Goal: Information Seeking & Learning: Learn about a topic

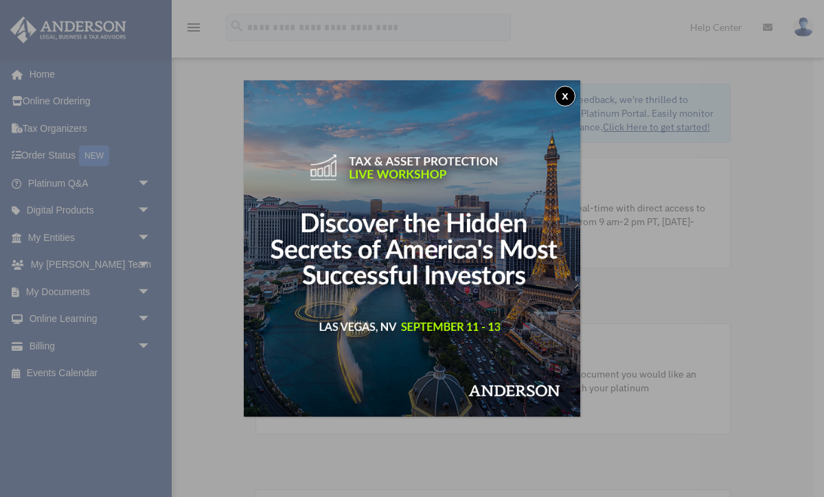
click at [570, 95] on button "x" at bounding box center [565, 96] width 21 height 21
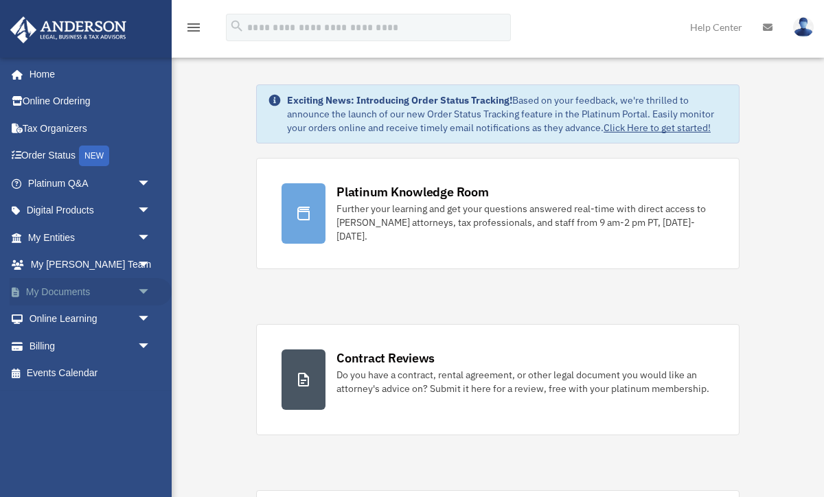
click at [143, 291] on span "arrow_drop_down" at bounding box center [150, 292] width 27 height 28
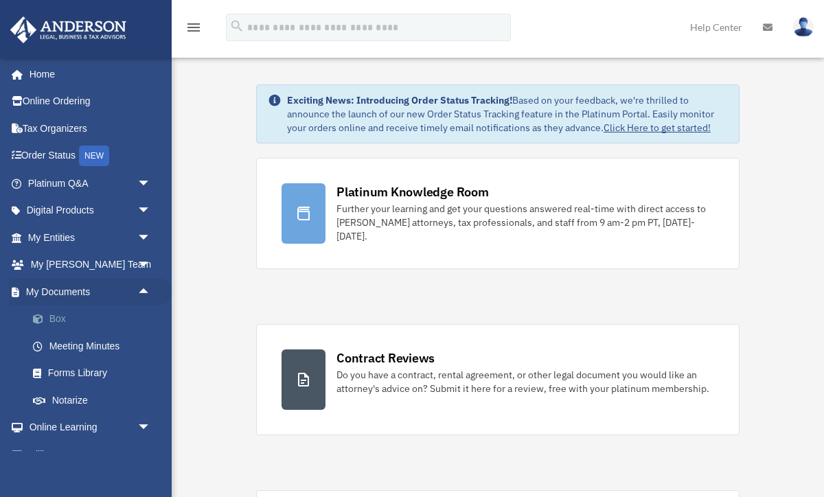
click at [54, 320] on link "Box" at bounding box center [95, 318] width 152 height 27
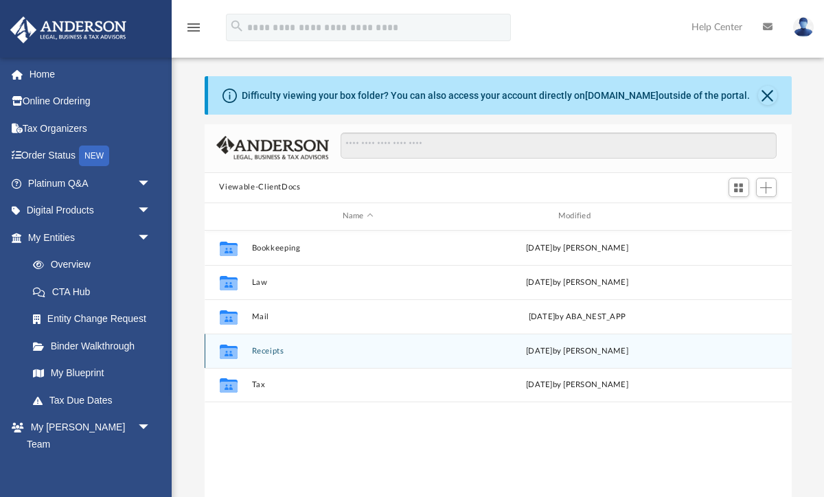
scroll to position [312, 587]
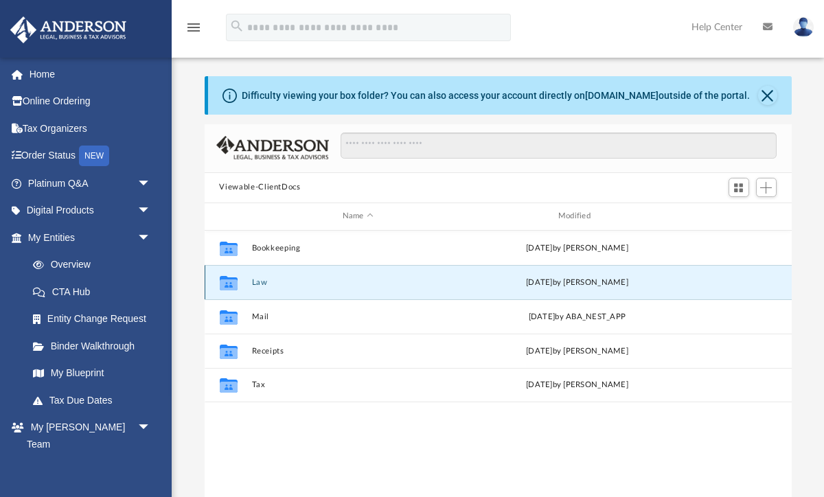
click at [253, 286] on button "Law" at bounding box center [357, 281] width 213 height 9
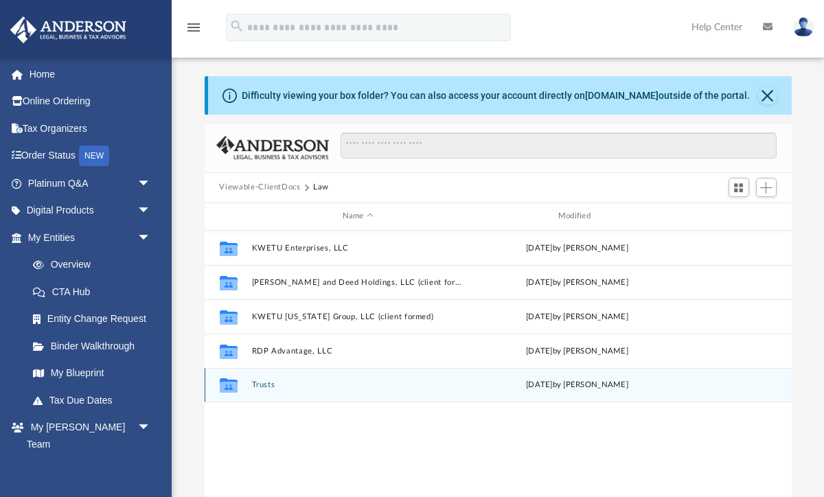
click at [233, 386] on icon "grid" at bounding box center [228, 387] width 18 height 11
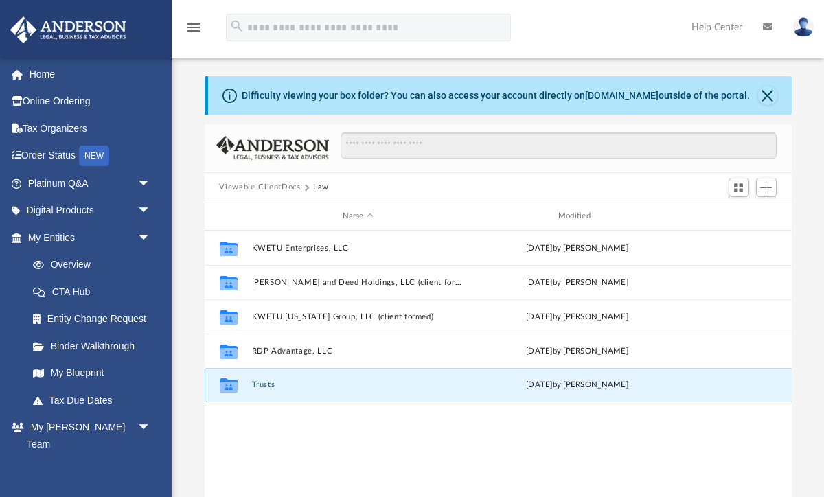
click at [267, 384] on button "Trusts" at bounding box center [357, 384] width 213 height 9
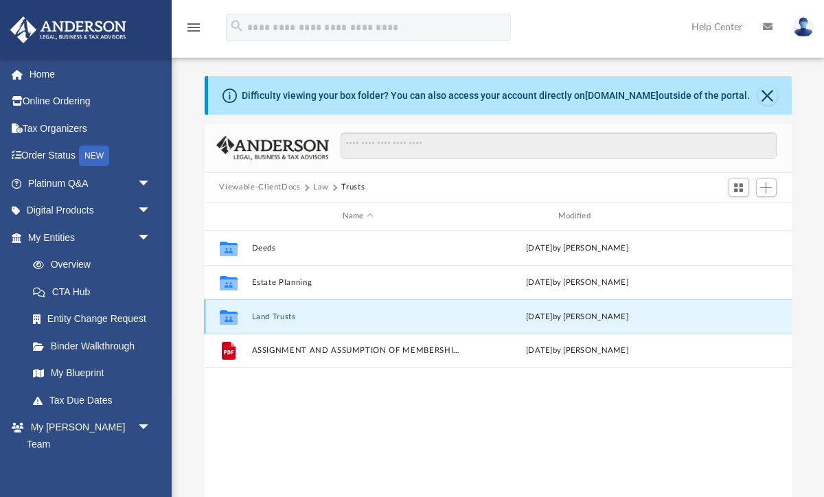
click at [263, 313] on button "Land Trusts" at bounding box center [357, 316] width 213 height 9
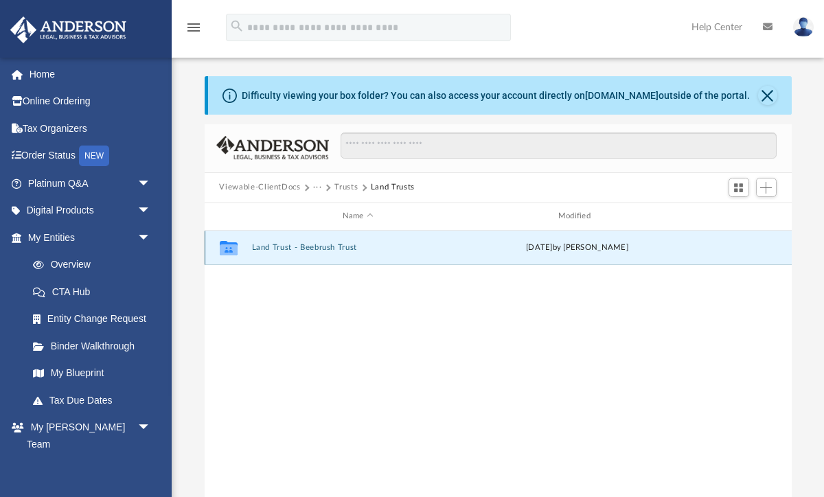
click at [275, 244] on button "Land Trust - Beebrush Trust" at bounding box center [357, 247] width 213 height 9
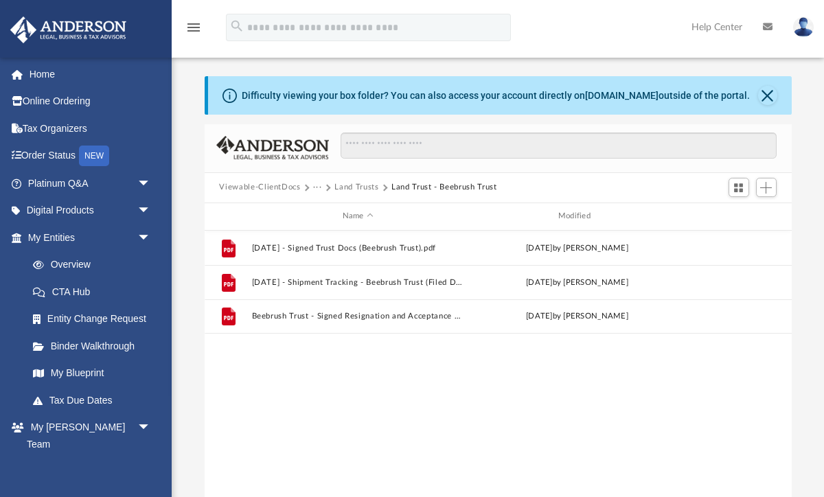
click at [365, 187] on button "Land Trusts" at bounding box center [356, 187] width 44 height 12
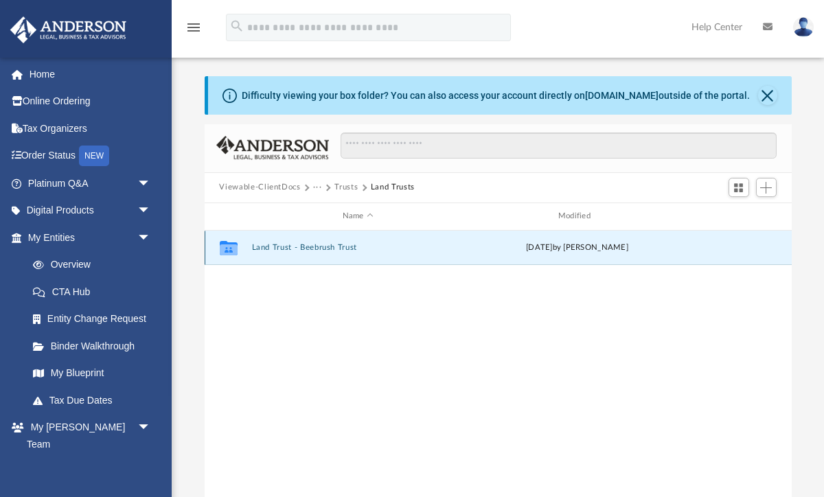
click at [294, 246] on button "Land Trust - Beebrush Trust" at bounding box center [357, 247] width 213 height 9
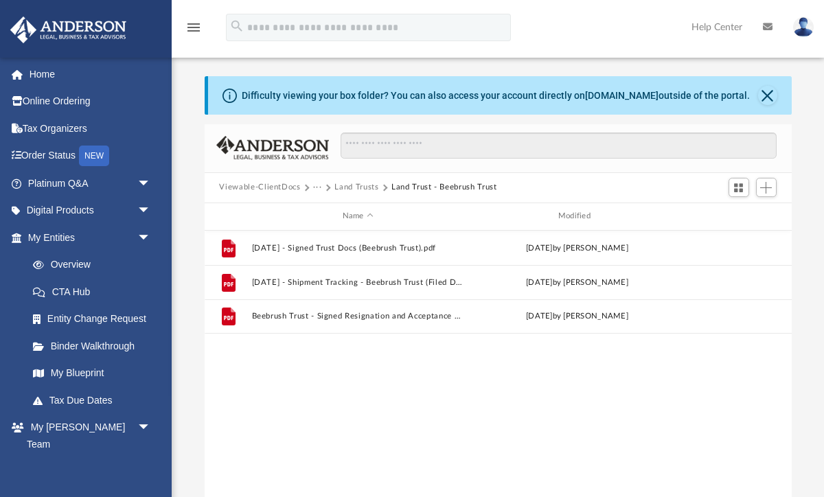
click at [289, 186] on button "Viewable-ClientDocs" at bounding box center [259, 187] width 81 height 12
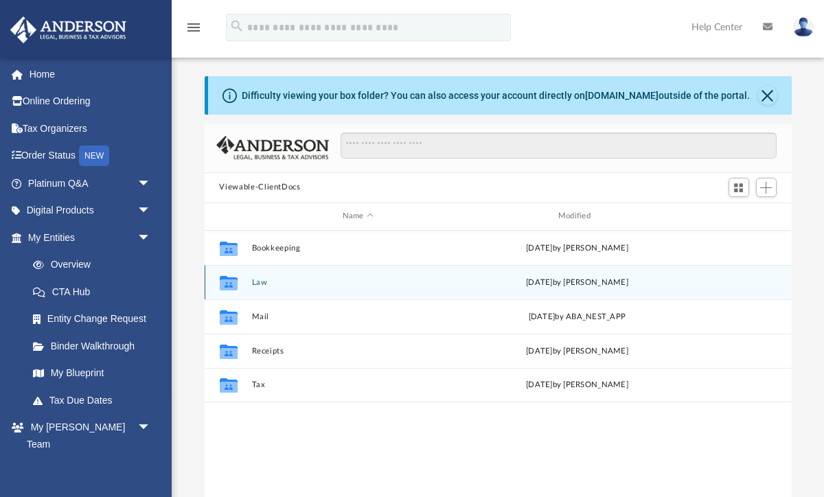
click at [248, 279] on div "Collaborated Folder Law Tue Aug 5 2025 by Seth Blomquist" at bounding box center [498, 282] width 587 height 34
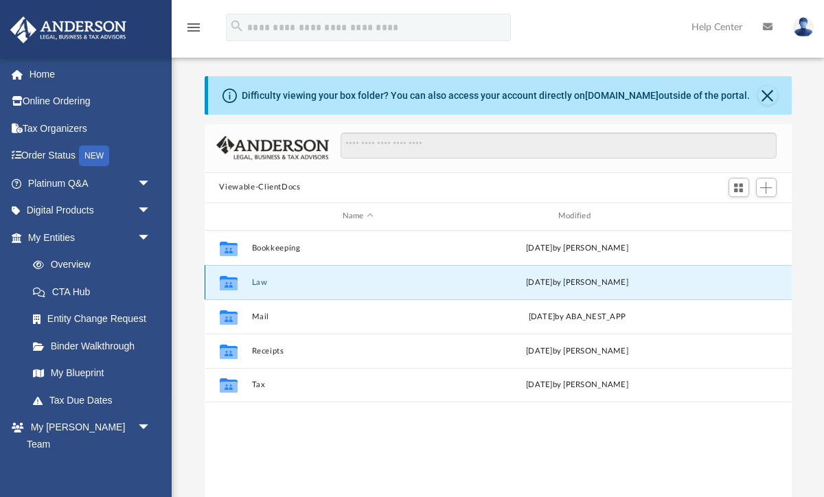
click at [261, 281] on button "Law" at bounding box center [357, 281] width 213 height 9
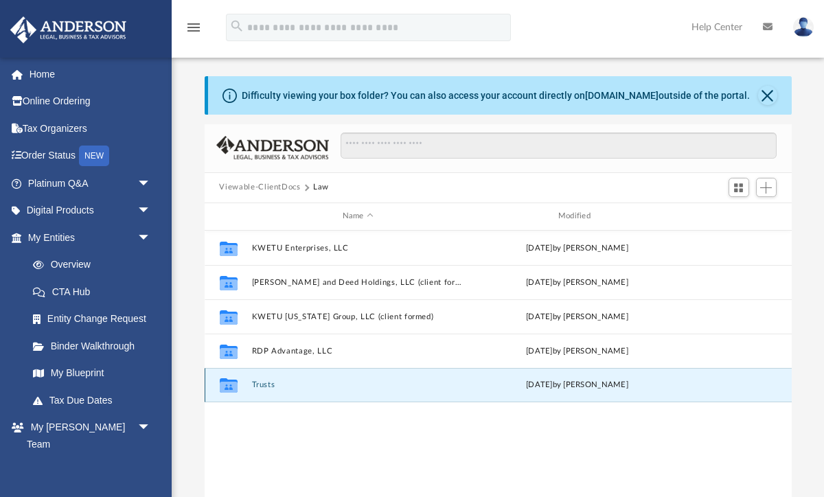
click at [262, 386] on button "Trusts" at bounding box center [357, 384] width 213 height 9
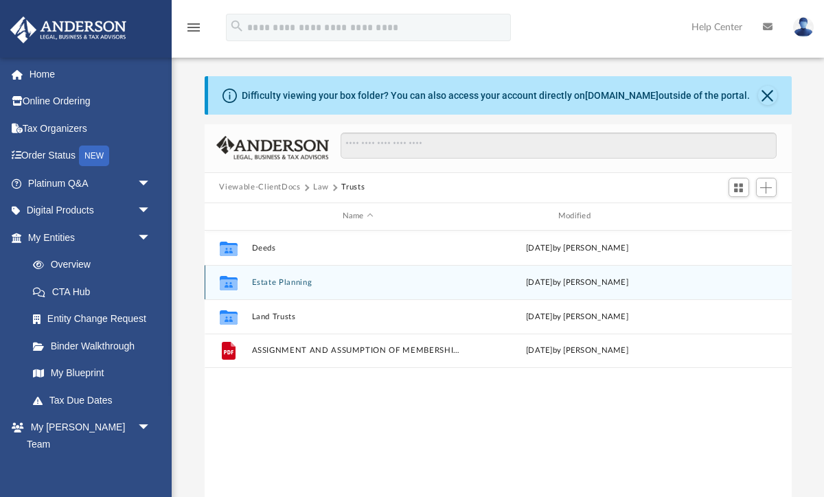
click at [284, 281] on button "Estate Planning" at bounding box center [357, 281] width 213 height 9
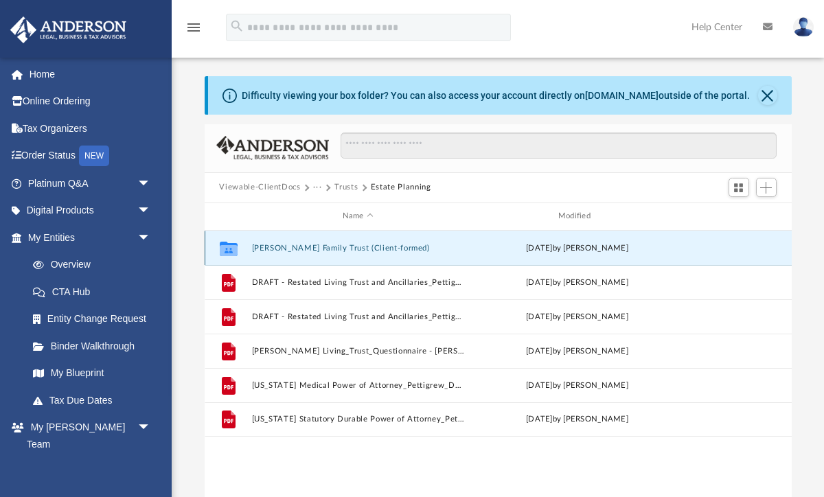
click at [342, 246] on button "Pettigrew Family Trust (Client-formed)" at bounding box center [357, 247] width 213 height 9
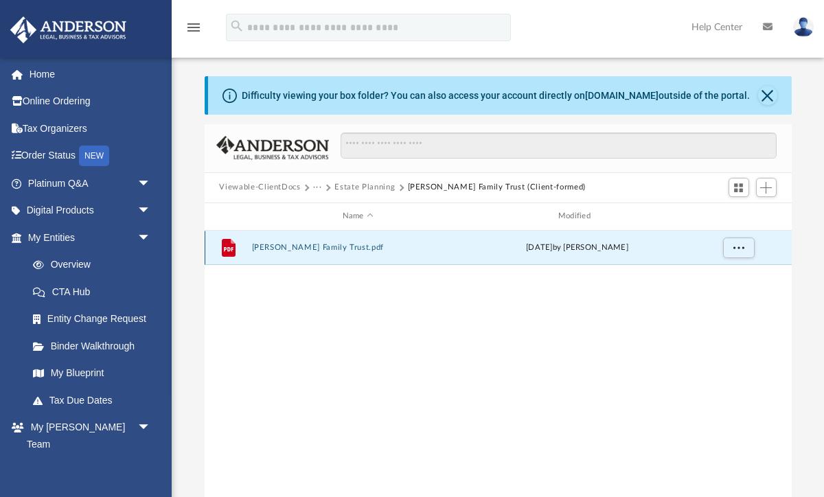
click at [332, 248] on button "Pettigrew Family Trust.pdf" at bounding box center [357, 247] width 213 height 9
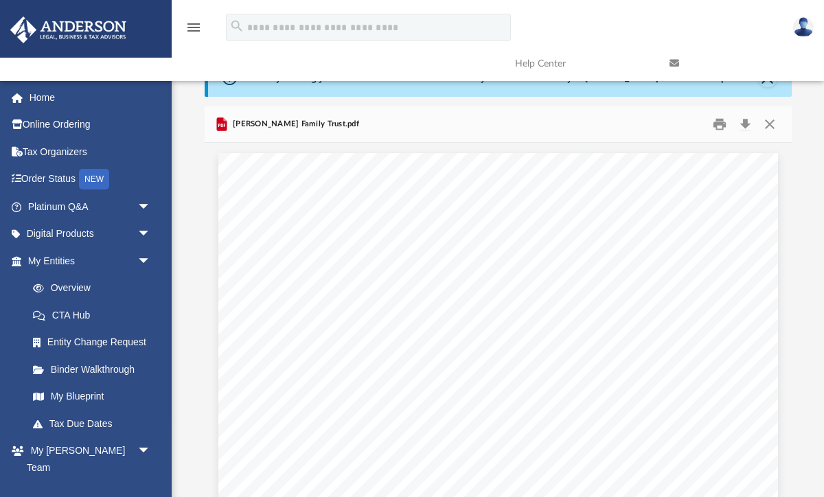
scroll to position [0, 0]
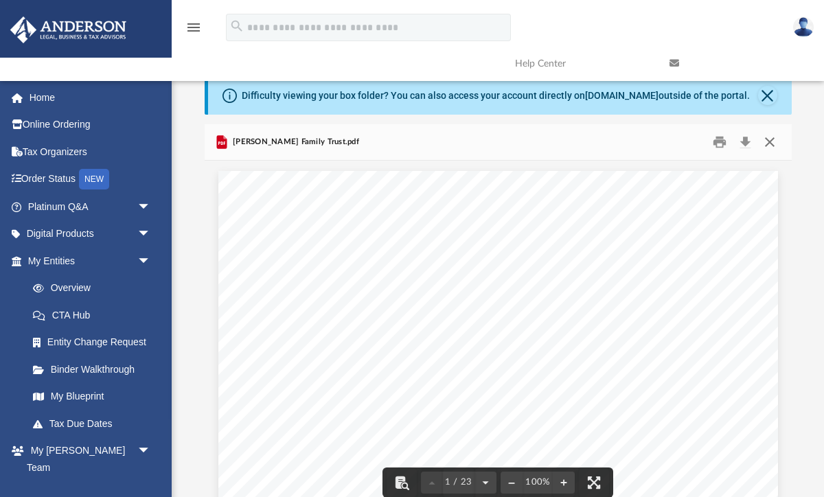
click at [769, 139] on button "Close" at bounding box center [769, 141] width 25 height 21
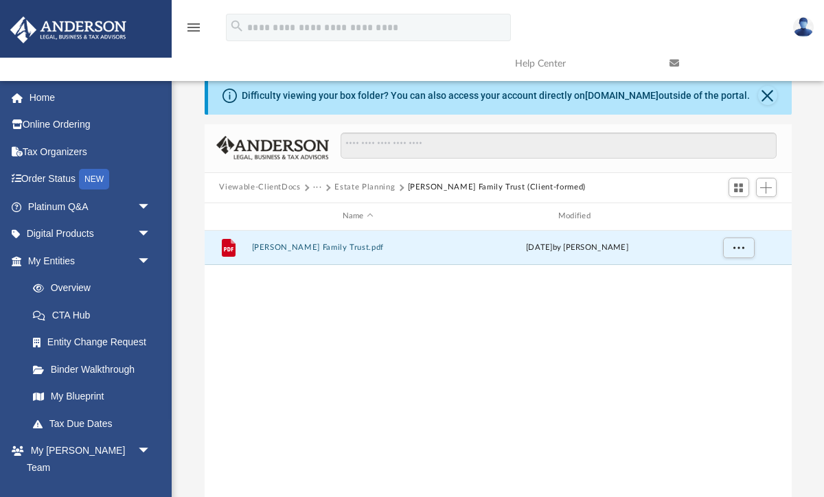
click at [351, 186] on button "Estate Planning" at bounding box center [364, 187] width 60 height 12
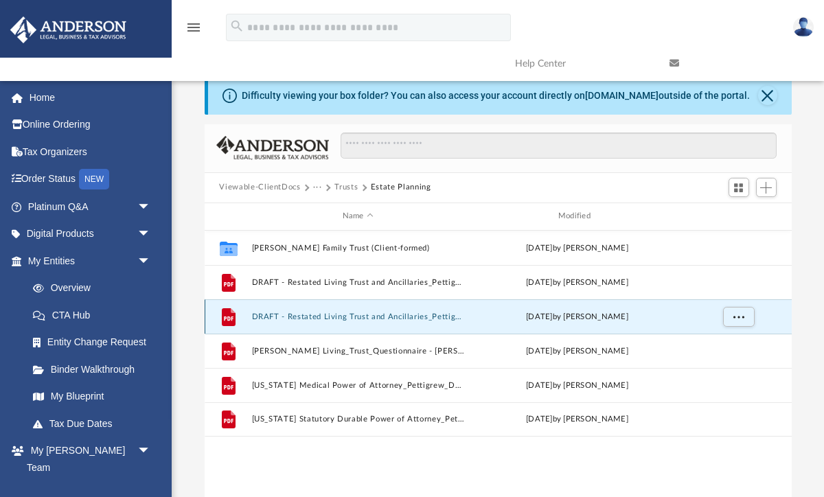
click at [336, 315] on button "DRAFT - Restated Living Trust and Ancillaries_Pettigrew_Renita_v3.pdf" at bounding box center [357, 316] width 213 height 9
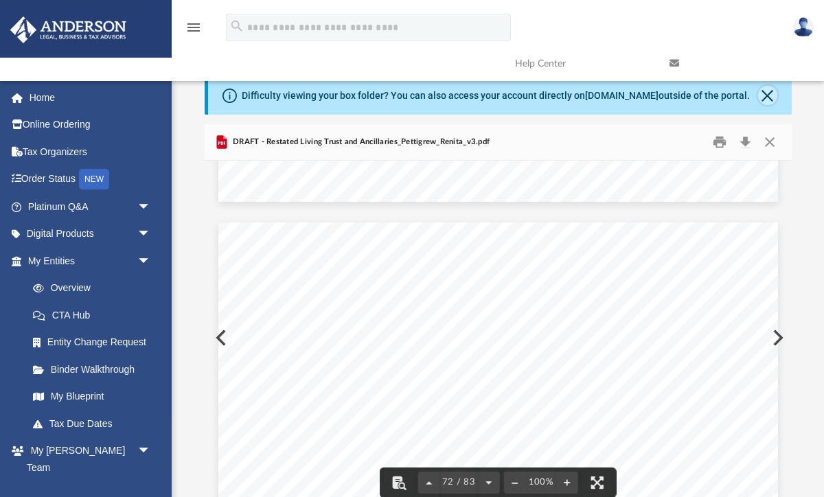
click at [768, 95] on button "Close" at bounding box center [767, 95] width 19 height 19
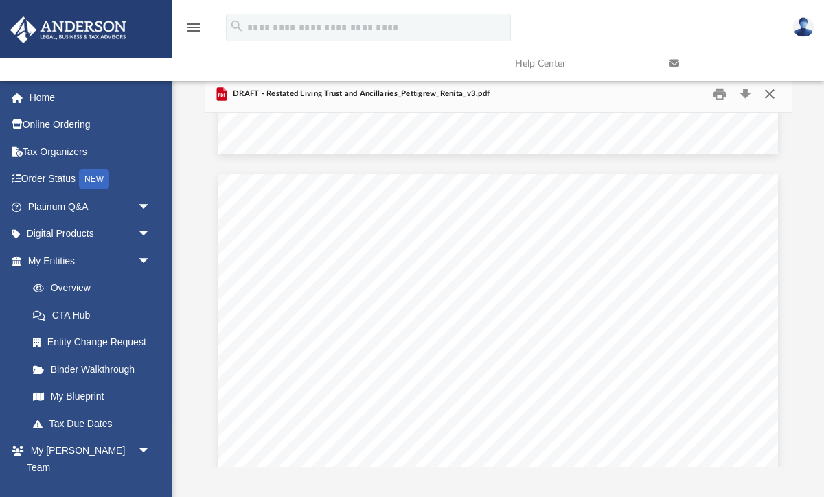
click at [771, 93] on button "Close" at bounding box center [769, 93] width 25 height 21
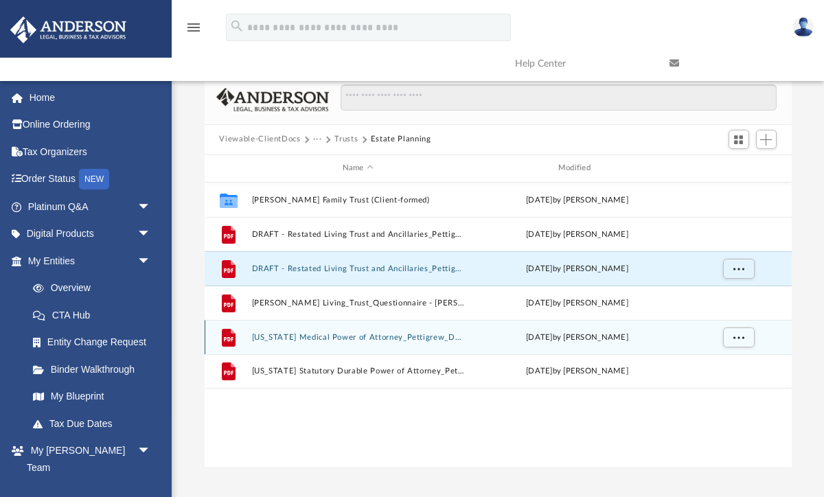
click at [338, 338] on button "Texas Medical Power of Attorney_Pettigrew_Daniel.pdf" at bounding box center [357, 336] width 213 height 9
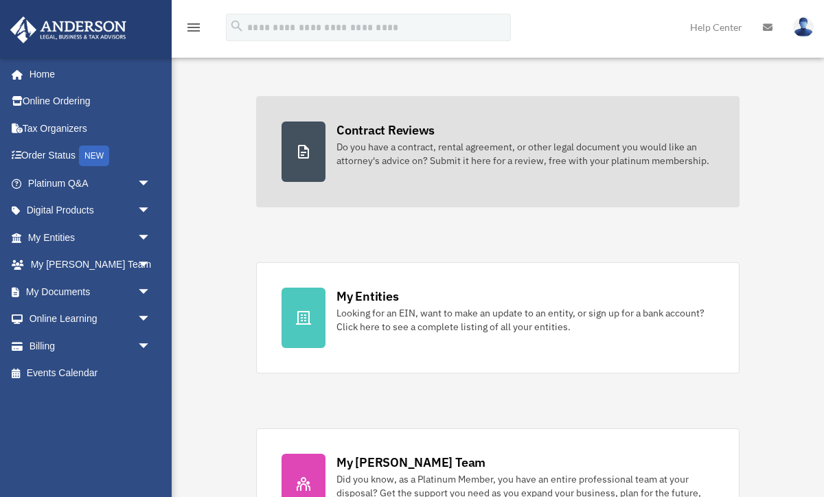
scroll to position [229, 0]
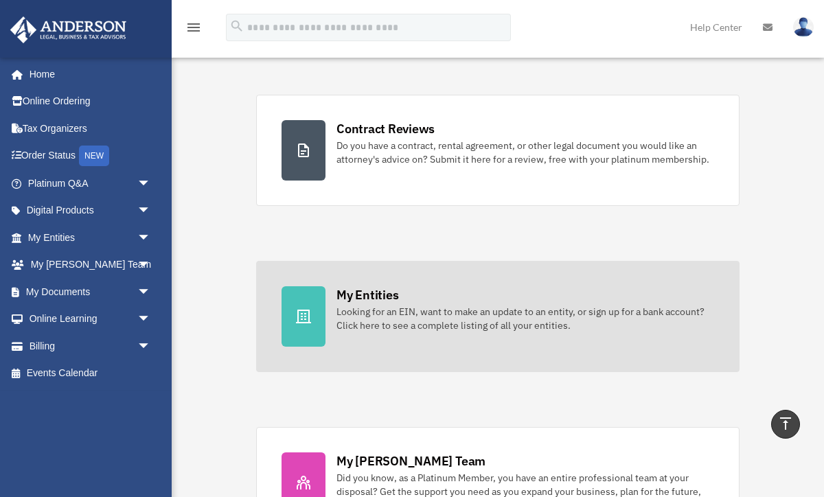
click at [449, 319] on div "Looking for an EIN, want to make an update to an entity, or sign up for a bank …" at bounding box center [525, 318] width 378 height 27
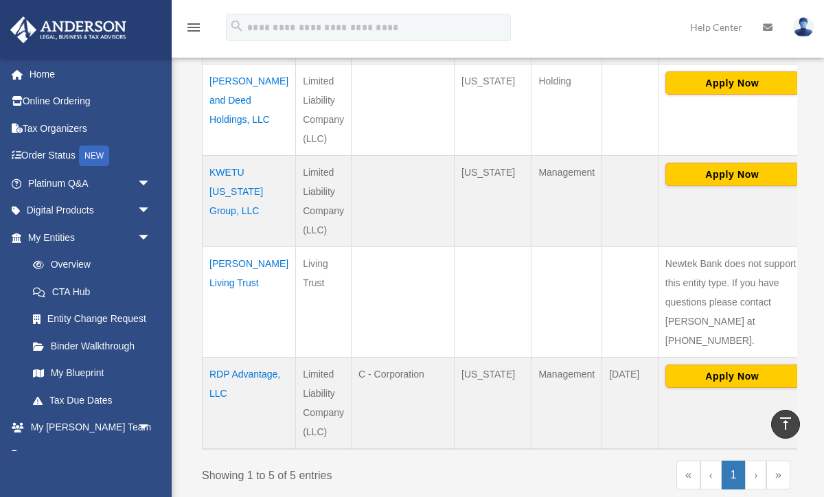
scroll to position [452, 0]
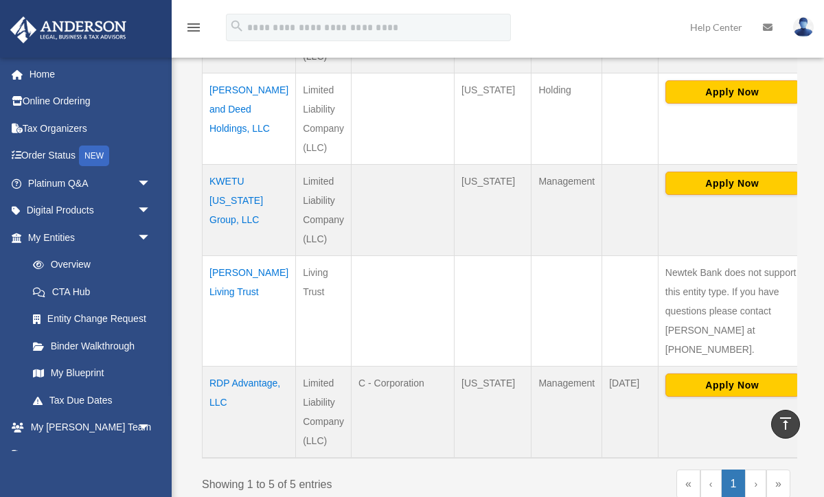
click at [235, 294] on td "Pettigrew Living Trust" at bounding box center [249, 311] width 93 height 111
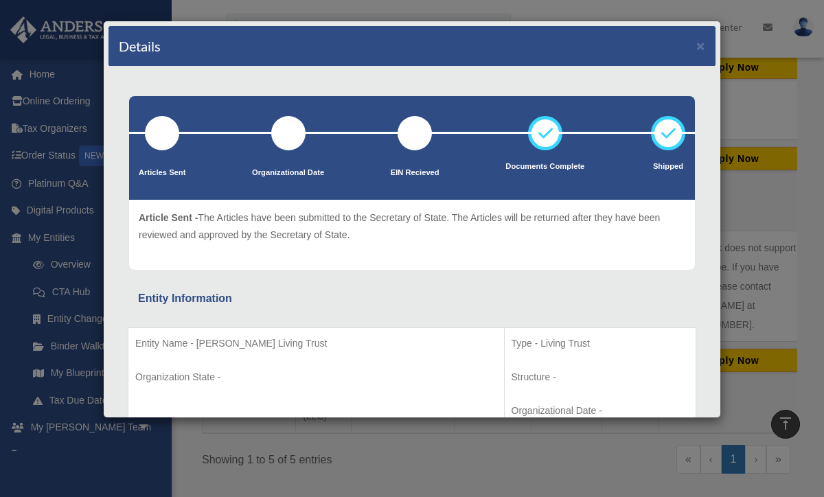
scroll to position [465, 0]
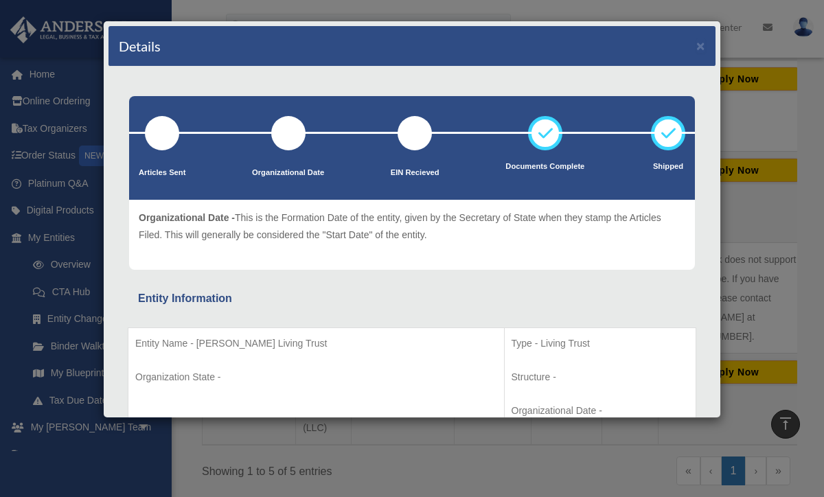
click at [733, 57] on div "Details × Articles Sent Organizational Date" at bounding box center [412, 248] width 824 height 497
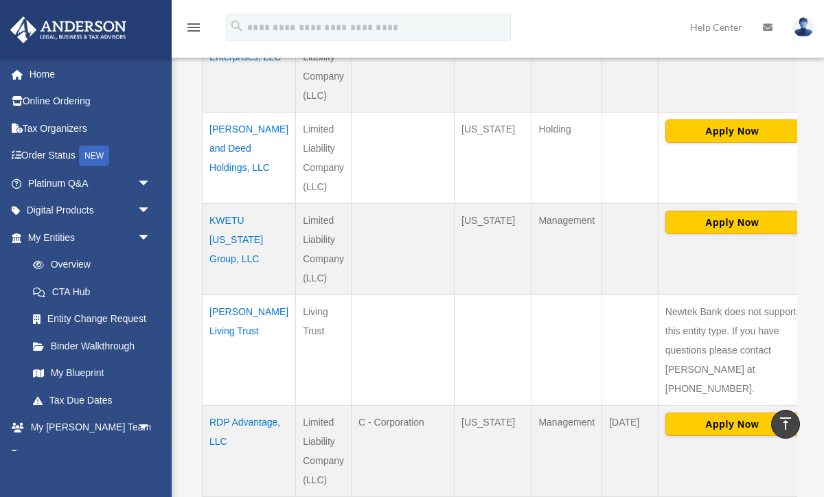
scroll to position [407, 0]
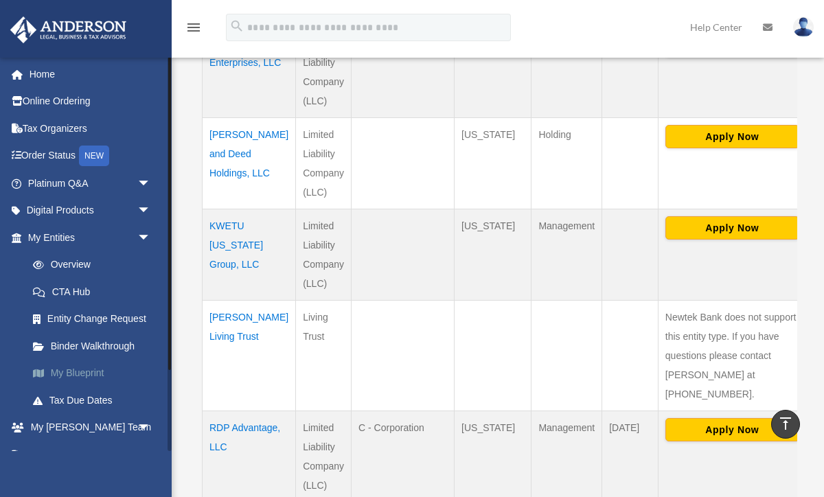
click at [69, 372] on link "My Blueprint" at bounding box center [95, 373] width 152 height 27
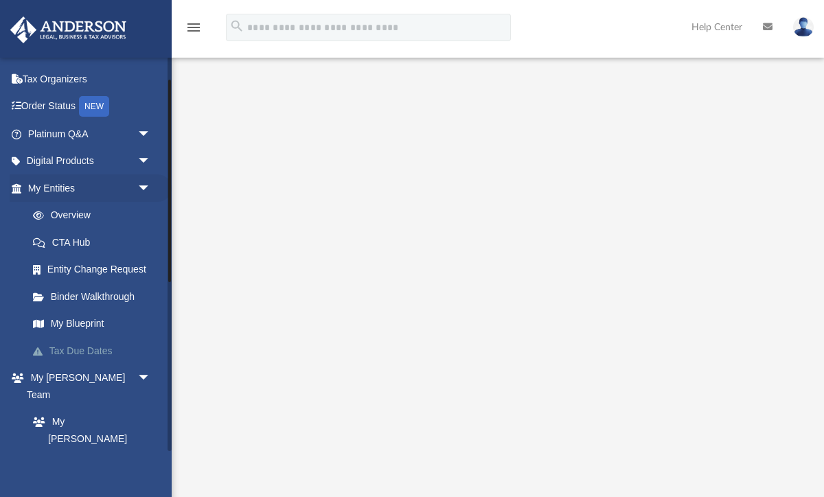
scroll to position [32, 0]
